Goal: Information Seeking & Learning: Learn about a topic

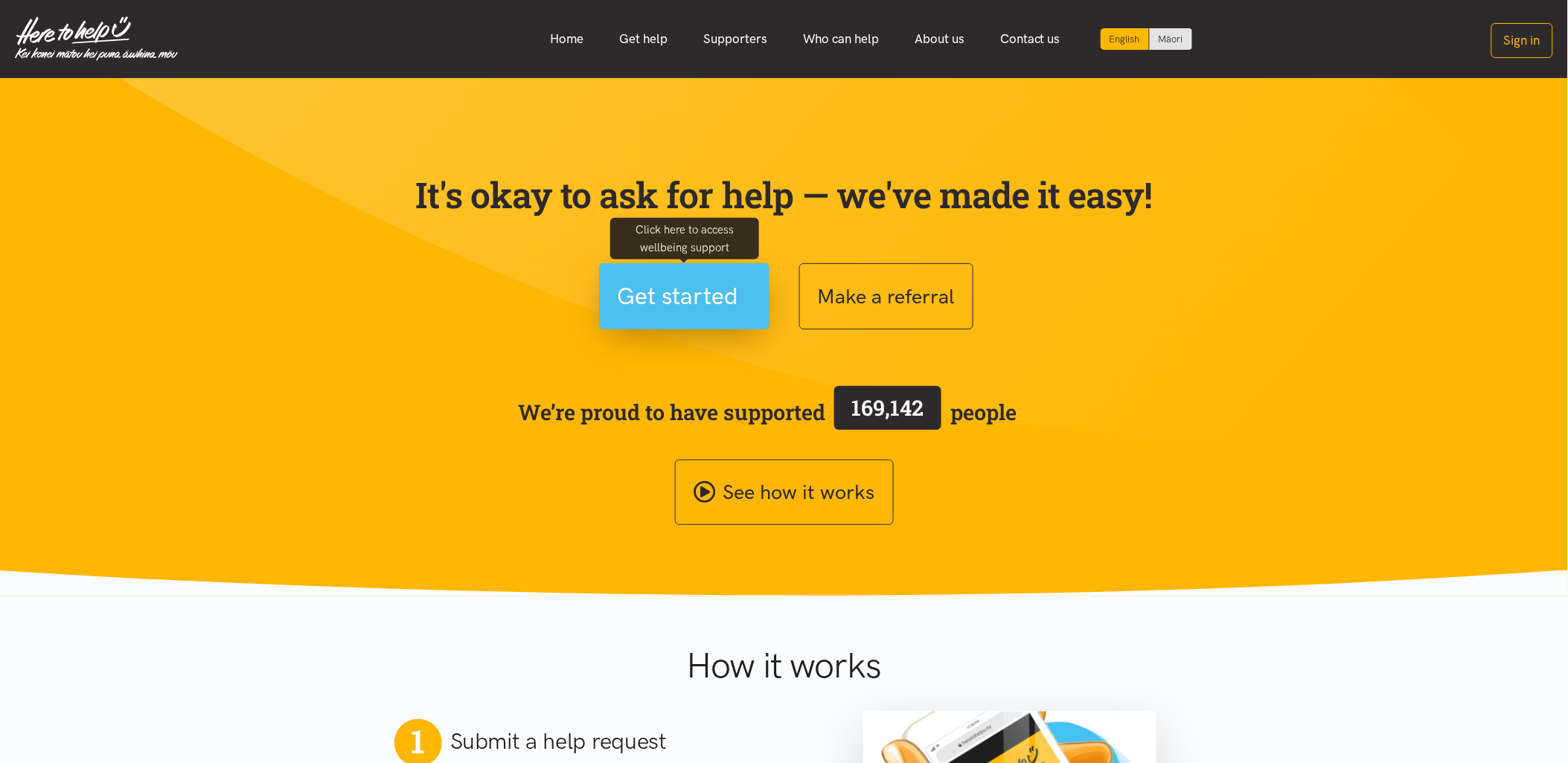
click at [692, 302] on span "Get started" at bounding box center [678, 296] width 121 height 38
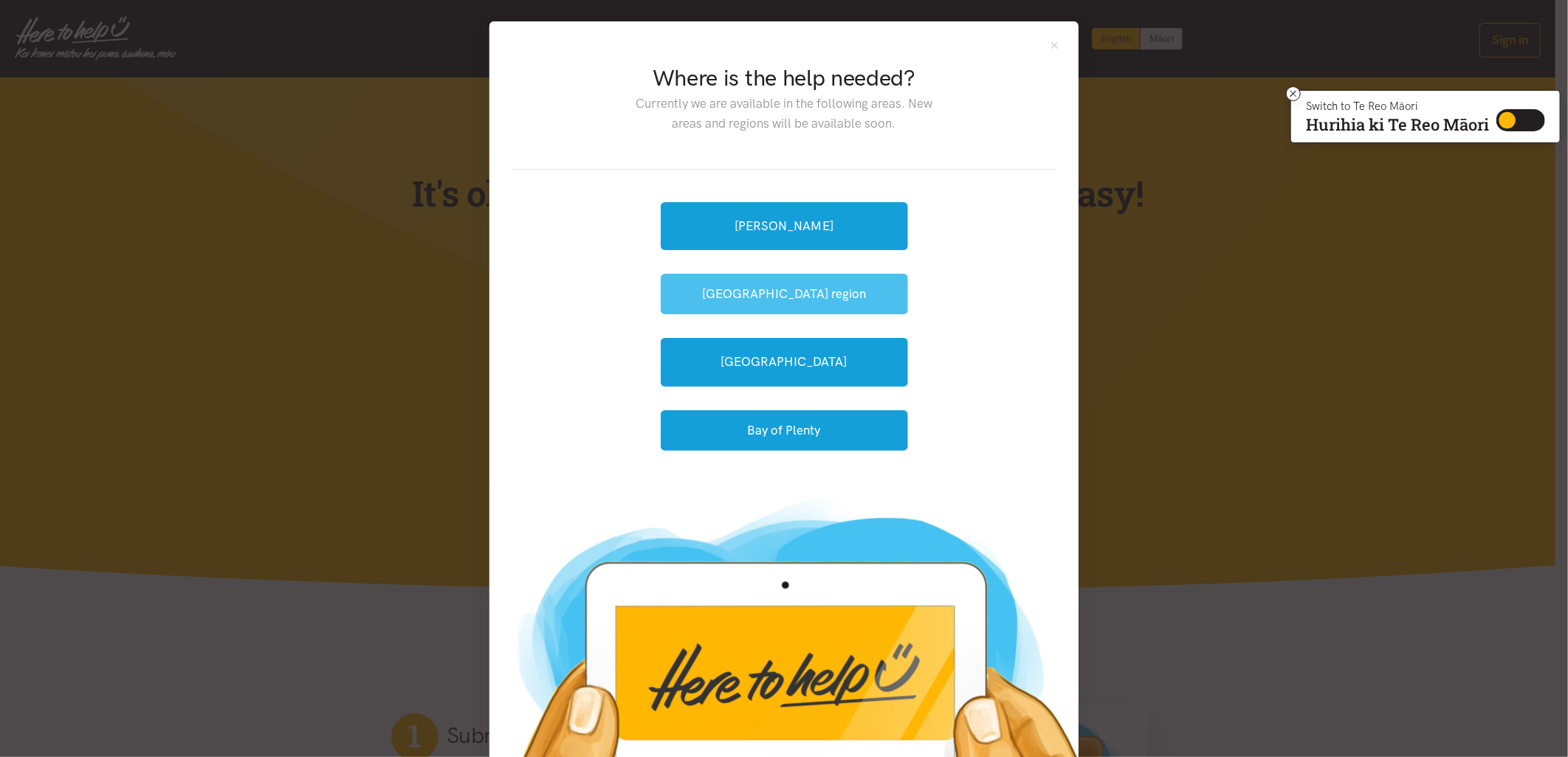
click at [779, 296] on button "[GEOGRAPHIC_DATA] region" at bounding box center [784, 294] width 247 height 41
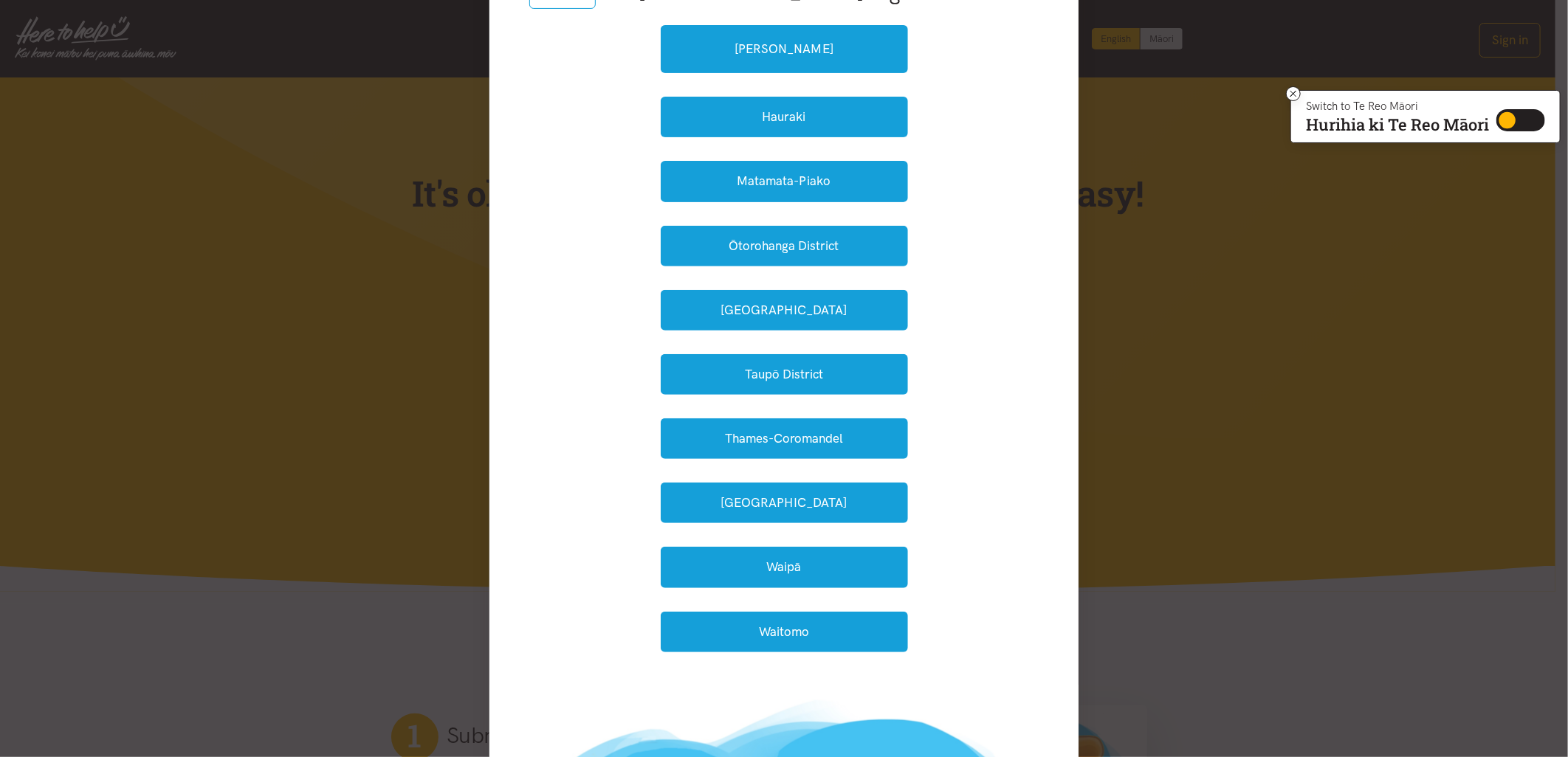
scroll to position [246, 0]
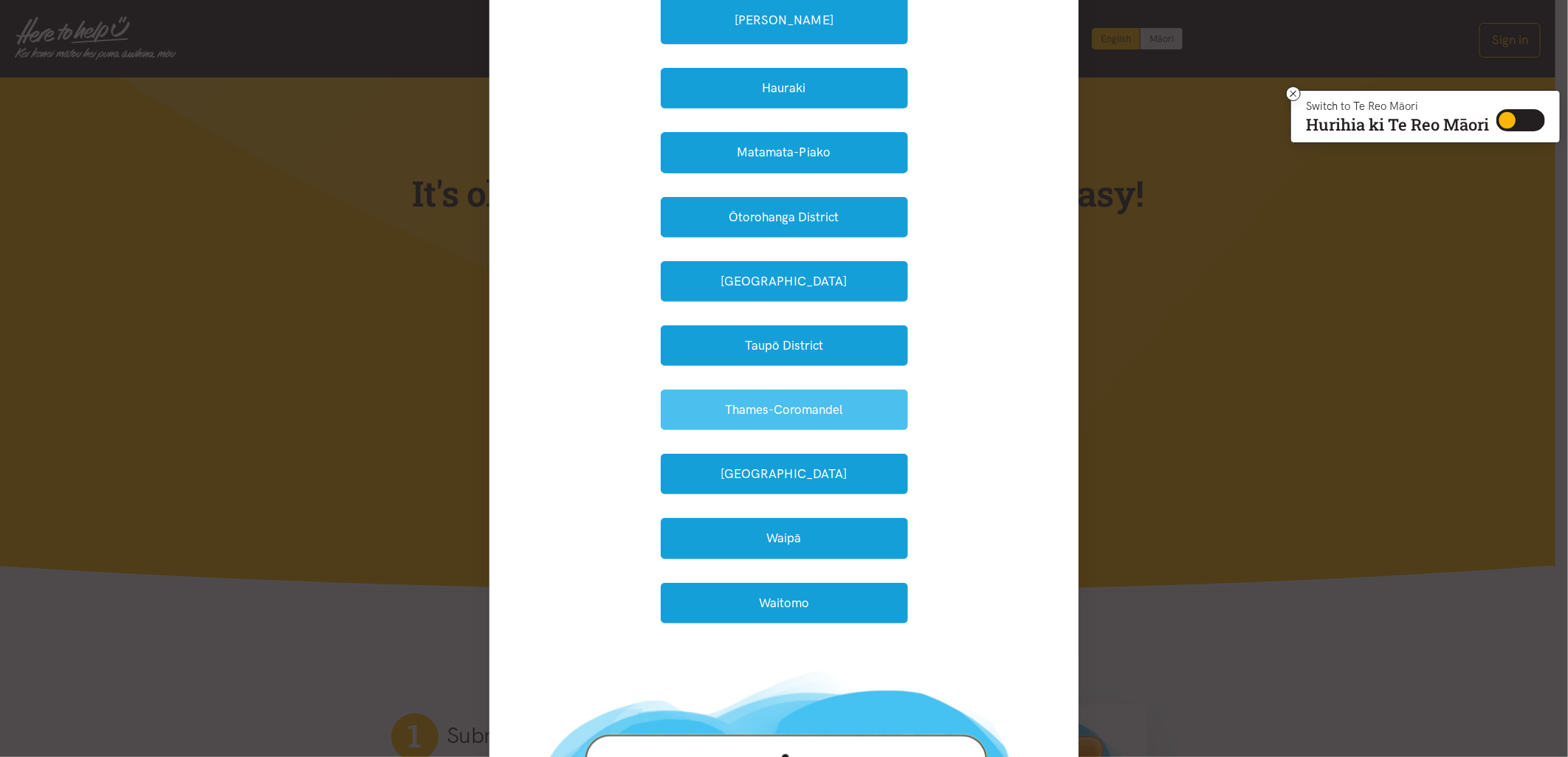
click at [864, 400] on button "Thames-Coromandel" at bounding box center [784, 410] width 247 height 41
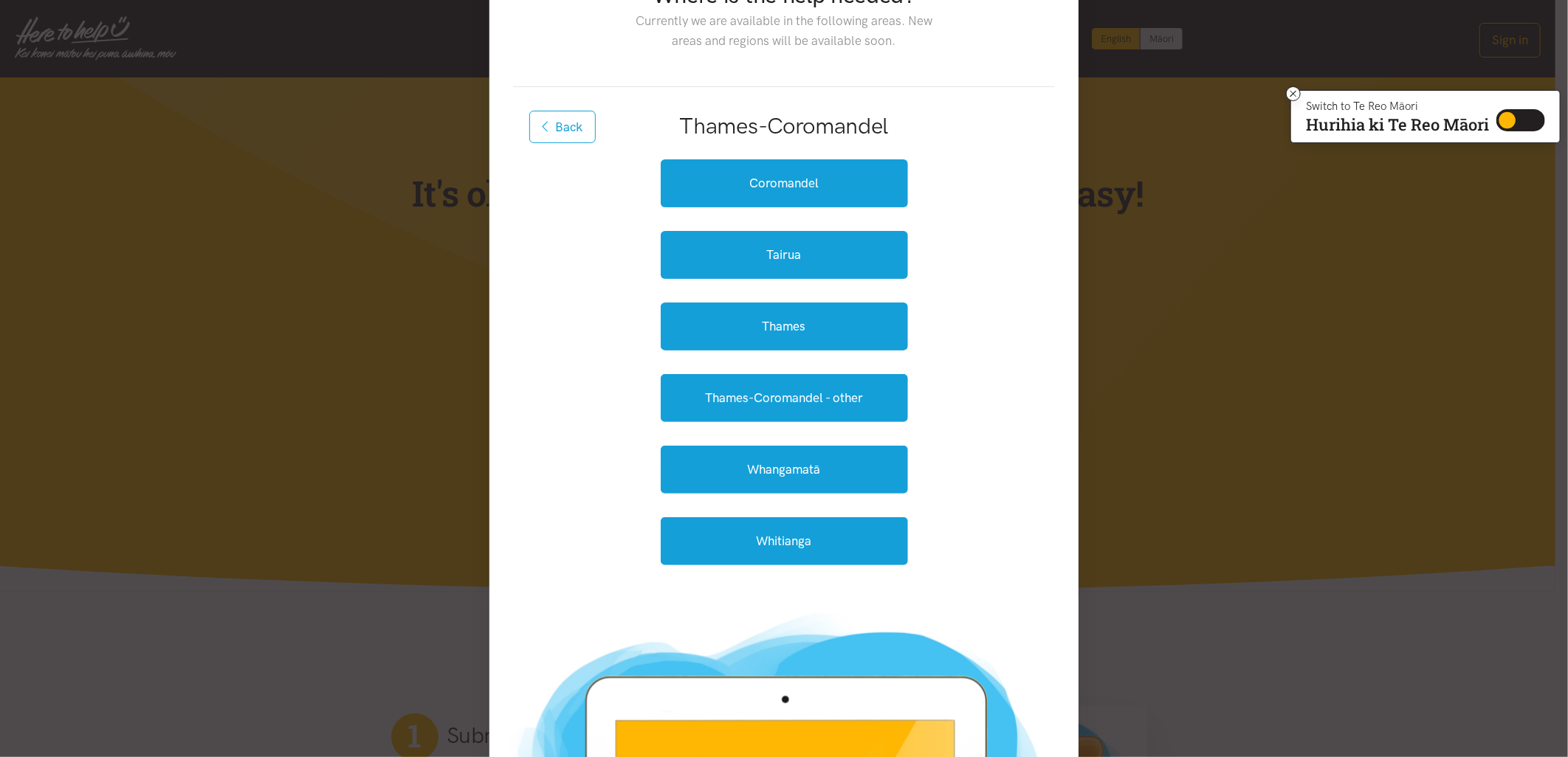
scroll to position [82, 0]
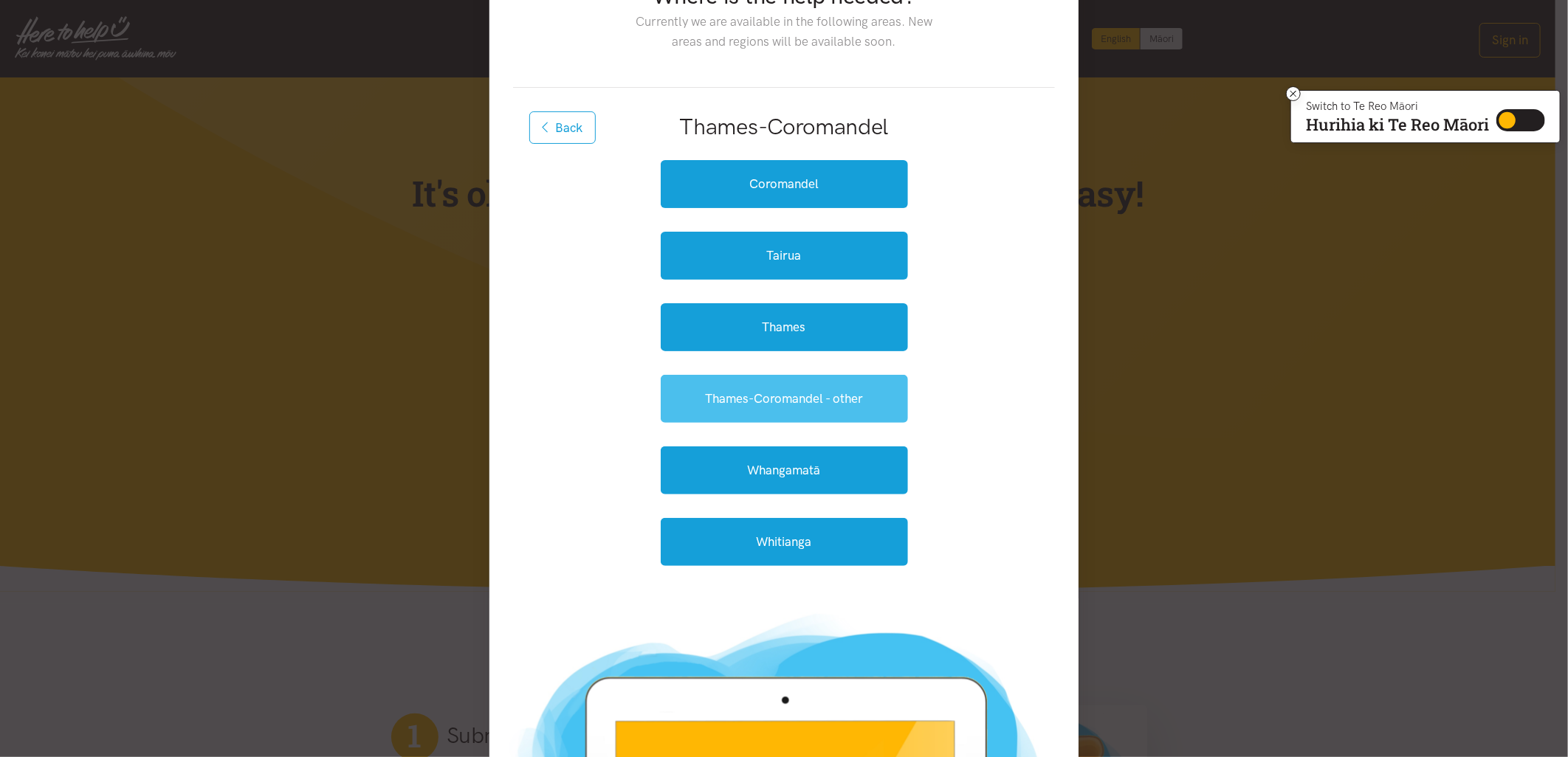
click at [845, 406] on link "Thames-Coromandel - other" at bounding box center [784, 399] width 247 height 48
